Goal: Go to known website: Access a specific website the user already knows

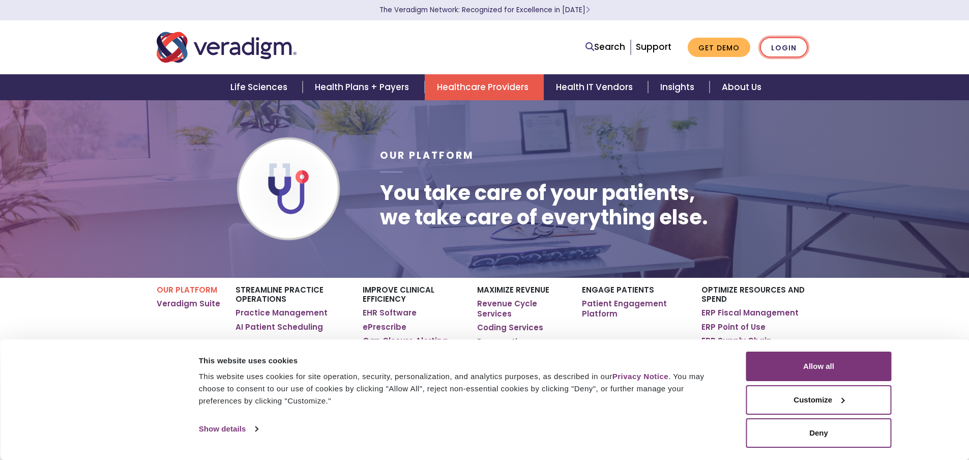
click at [798, 50] on link "Login" at bounding box center [784, 47] width 48 height 21
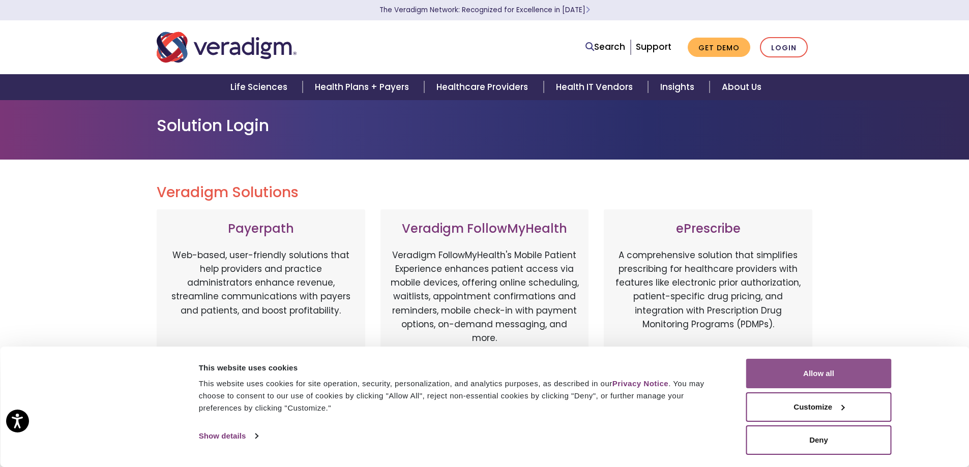
click at [821, 365] on button "Allow all" at bounding box center [818, 373] width 145 height 29
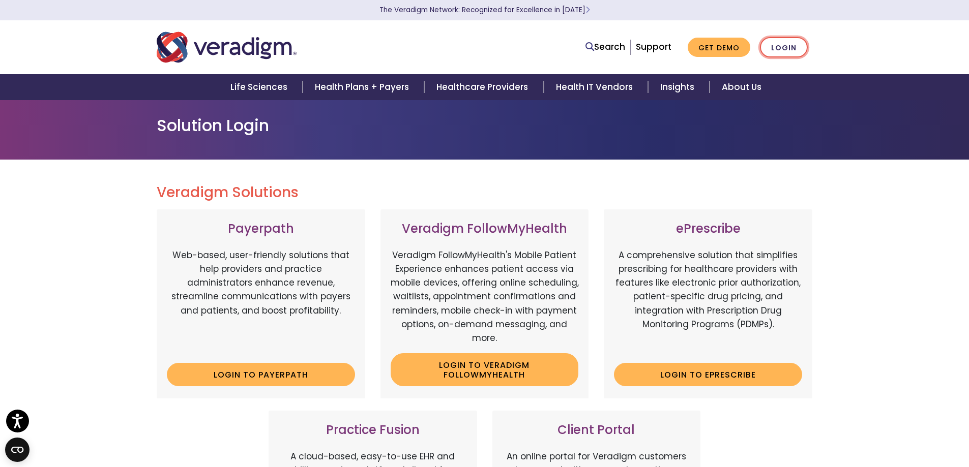
click at [779, 40] on link "Login" at bounding box center [784, 47] width 48 height 21
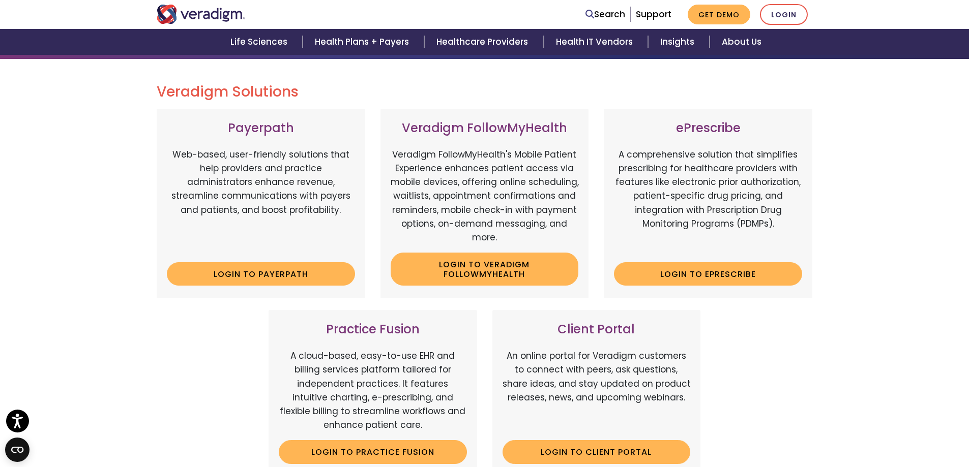
scroll to position [102, 0]
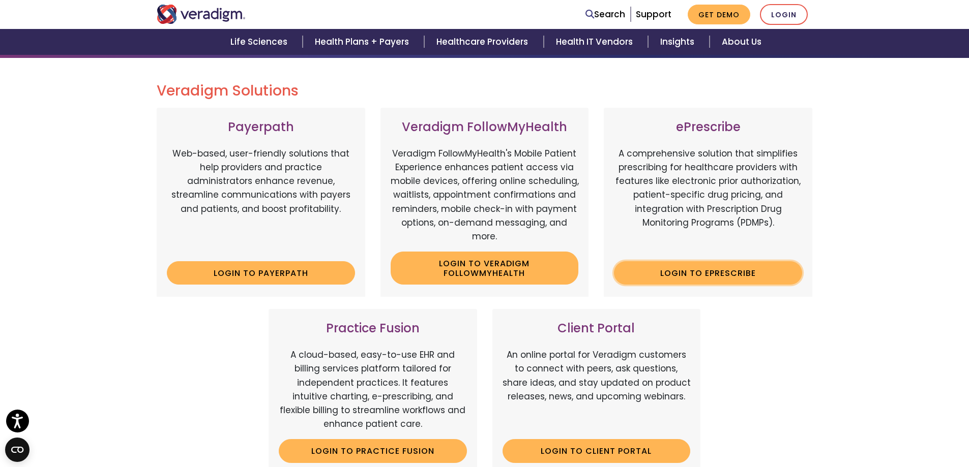
click at [706, 267] on link "Login to ePrescribe" at bounding box center [708, 272] width 188 height 23
